Goal: Task Accomplishment & Management: Manage account settings

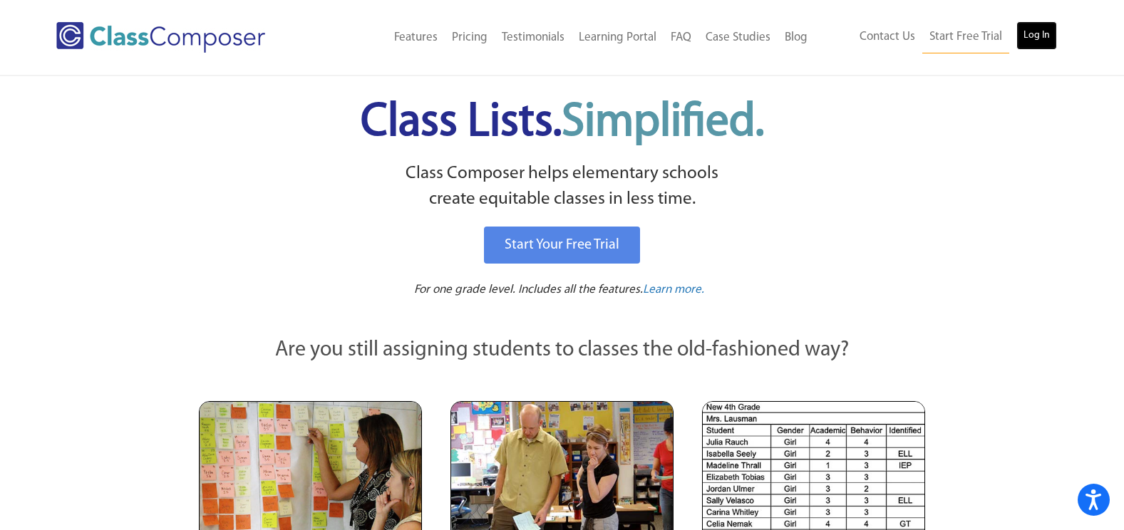
click at [1028, 31] on link "Log In" at bounding box center [1036, 35] width 41 height 29
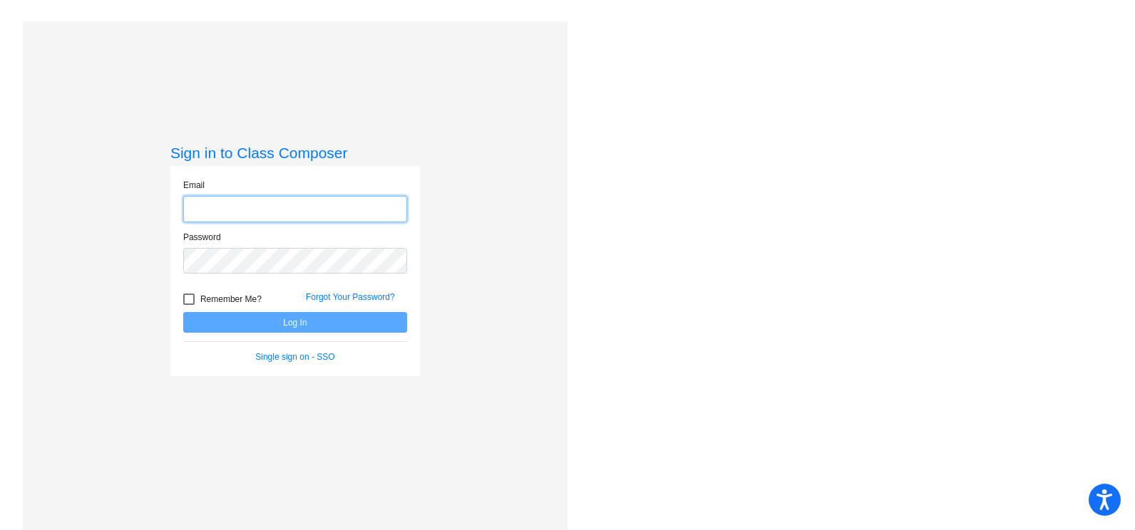
type input "[EMAIL_ADDRESS][PERSON_NAME][DOMAIN_NAME]"
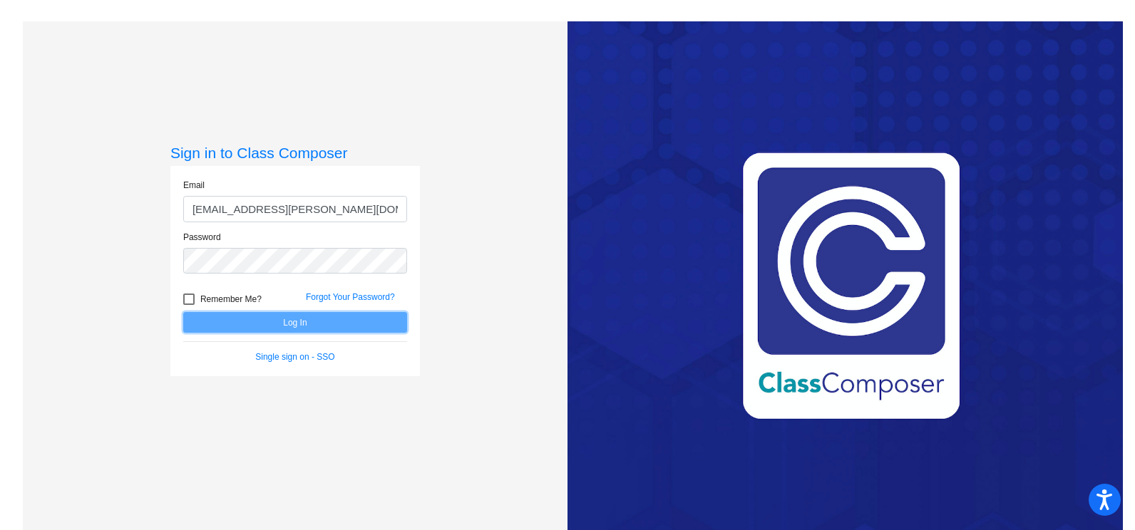
click at [257, 319] on button "Log In" at bounding box center [295, 322] width 224 height 21
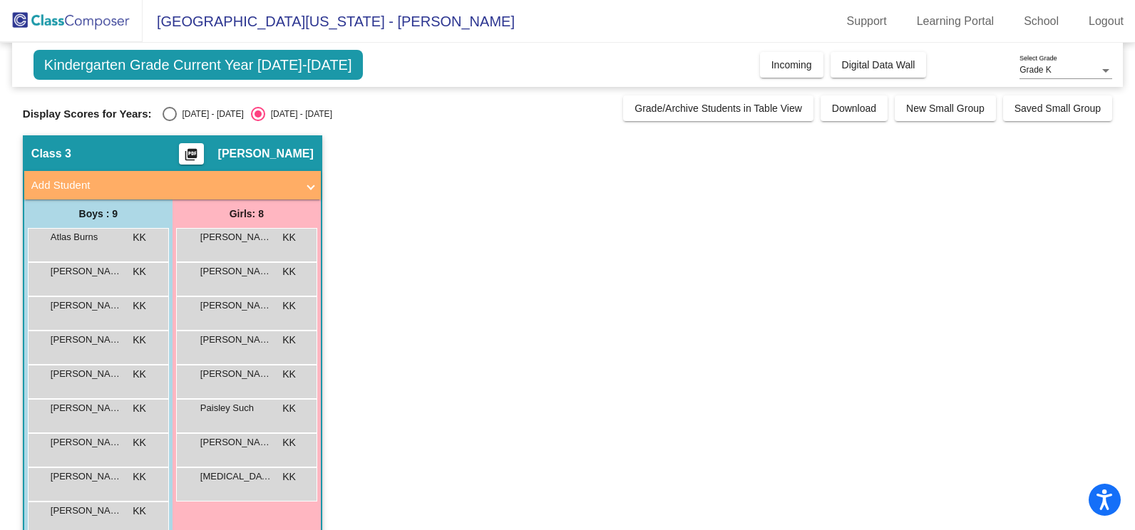
scroll to position [29, 0]
